Goal: Check status: Check status

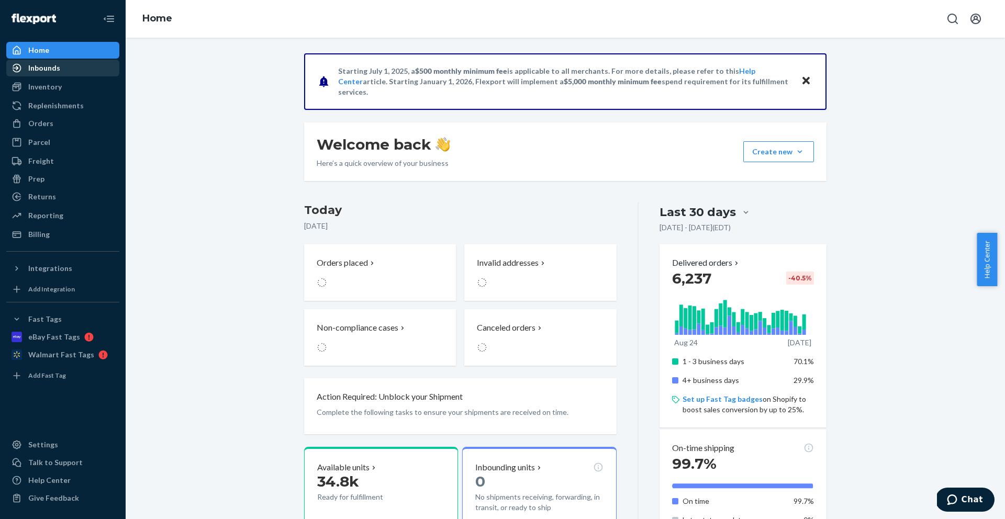
click at [55, 69] on div "Inbounds" at bounding box center [44, 68] width 32 height 10
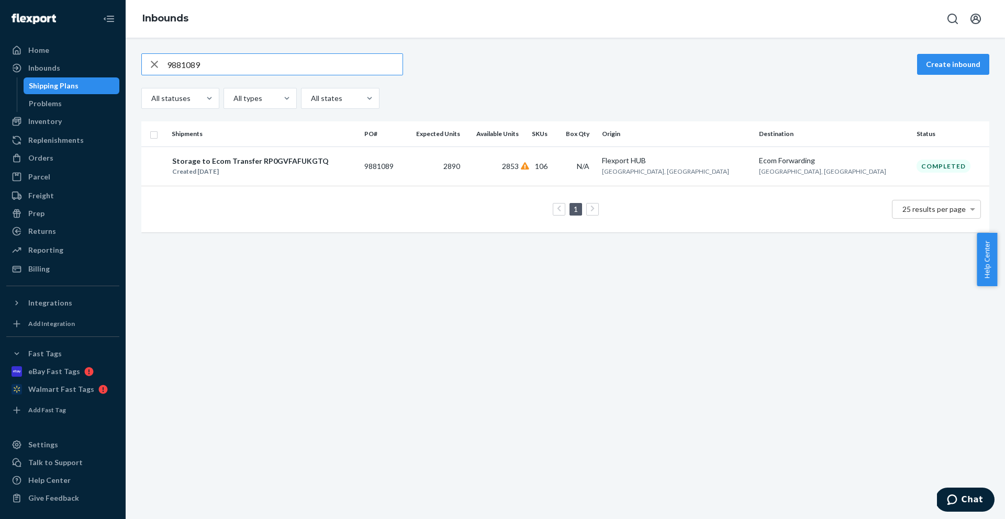
click at [321, 71] on input "9881089" at bounding box center [284, 64] width 235 height 21
paste input "2305"
click at [215, 59] on input "9882305" at bounding box center [284, 64] width 235 height 21
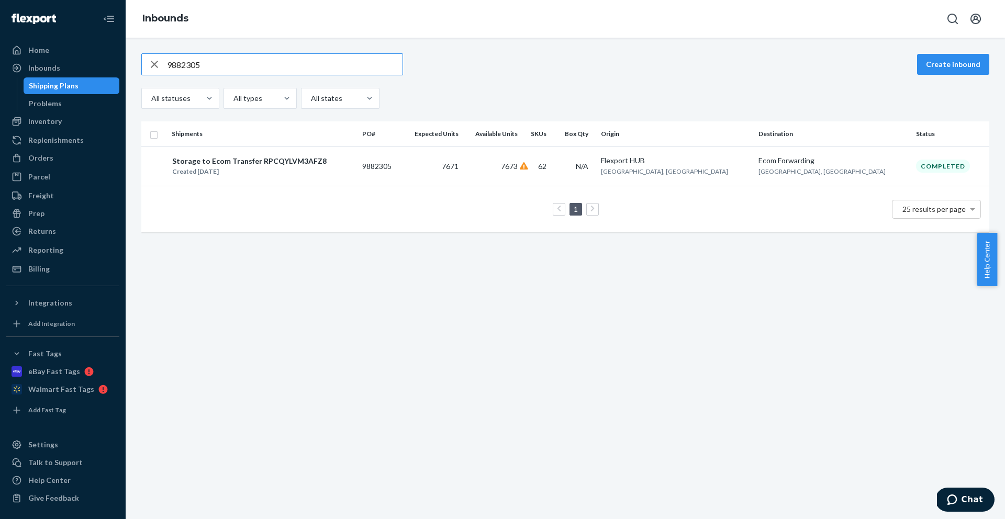
paste input "98157"
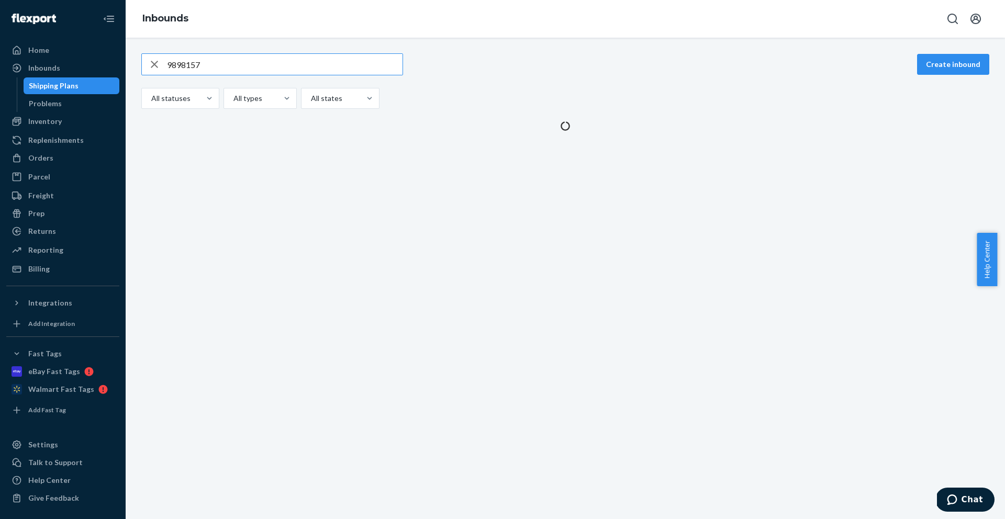
type input "9898157"
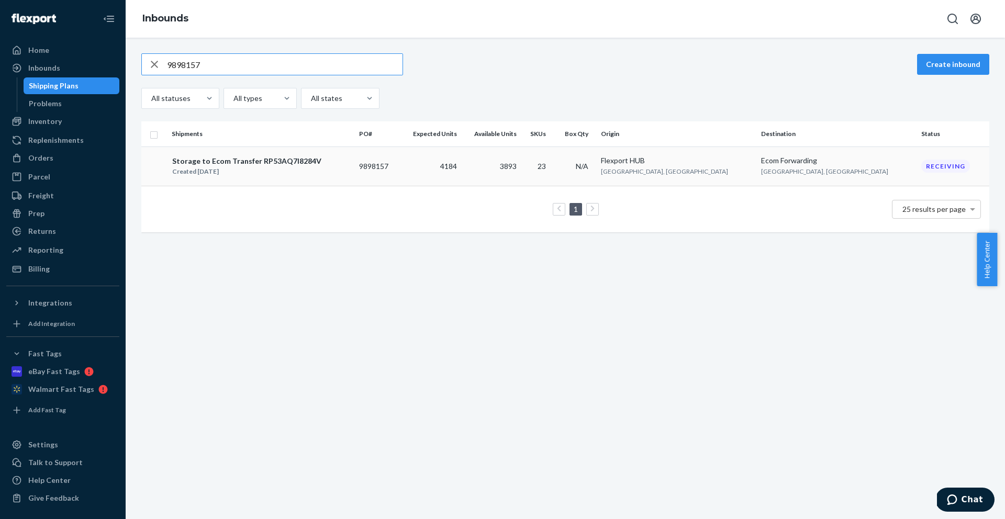
click at [399, 164] on td "9898157" at bounding box center [377, 165] width 44 height 39
click at [424, 164] on div "9898157 Create inbound All statuses All types All states Shipments PO# Expected…" at bounding box center [565, 278] width 879 height 481
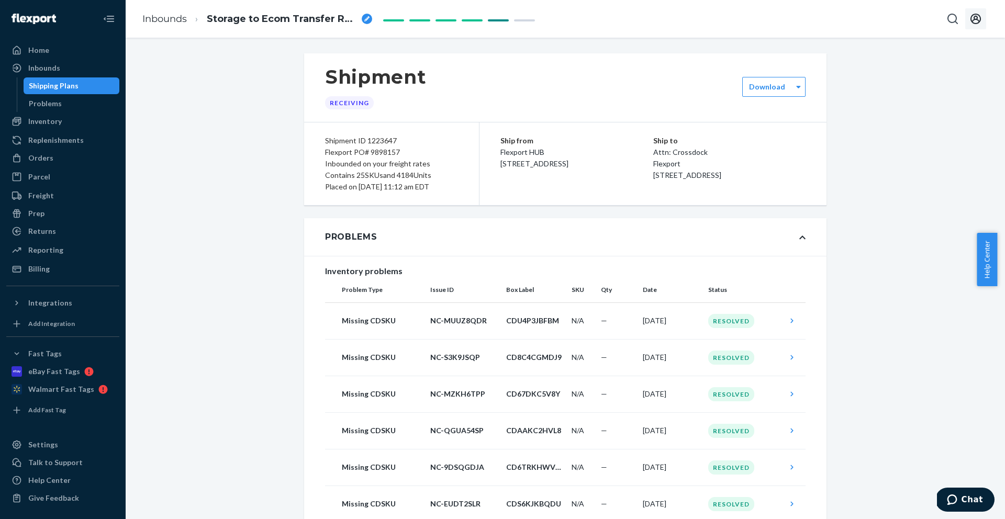
click at [976, 21] on icon "Open account menu" at bounding box center [975, 19] width 13 height 13
click at [911, 113] on div "Log out" at bounding box center [950, 122] width 78 height 19
